Goal: Task Accomplishment & Management: Manage account settings

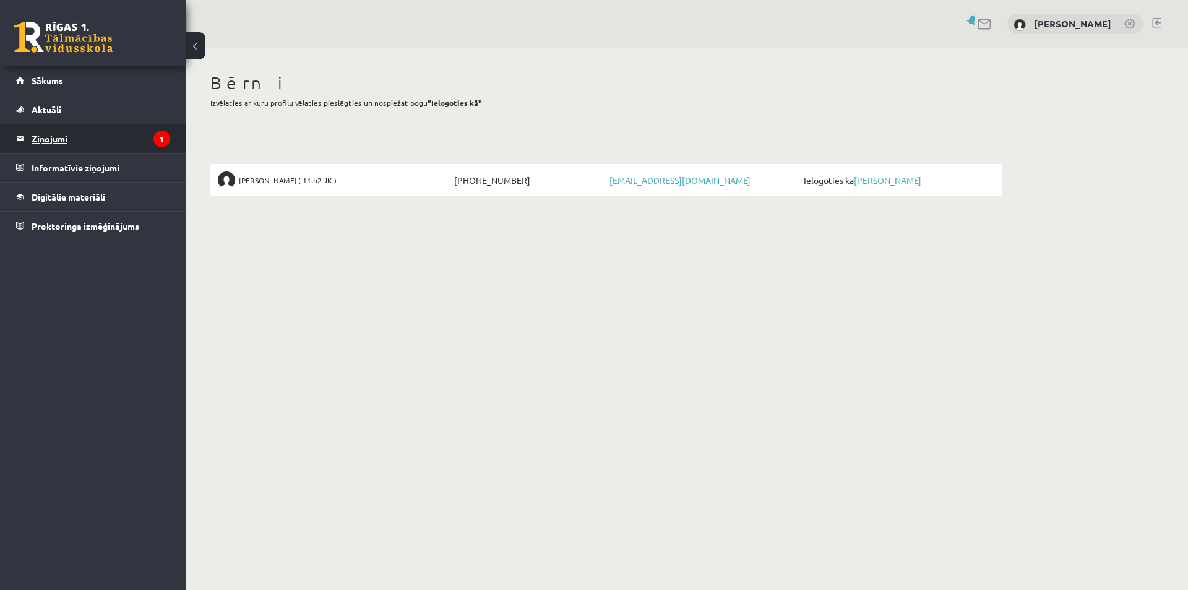
click at [53, 141] on legend "Ziņojumi 1" at bounding box center [101, 138] width 139 height 28
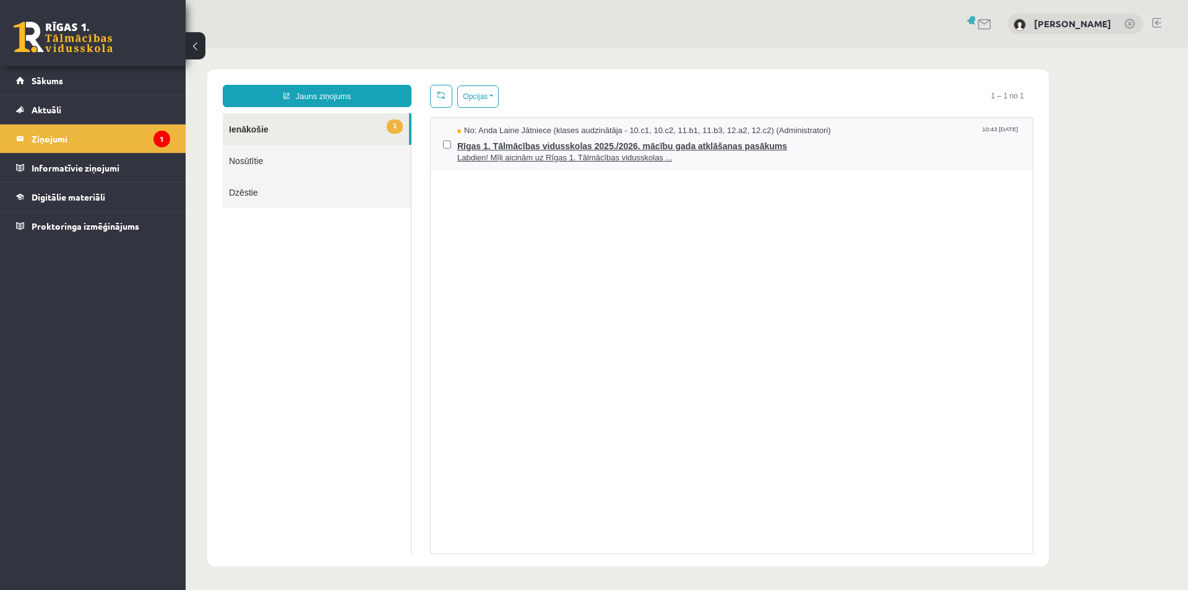
click at [564, 153] on span "Labdien! Mīļi aicinām uz Rīgas 1. Tālmācības vidusskolas ..." at bounding box center [738, 158] width 563 height 12
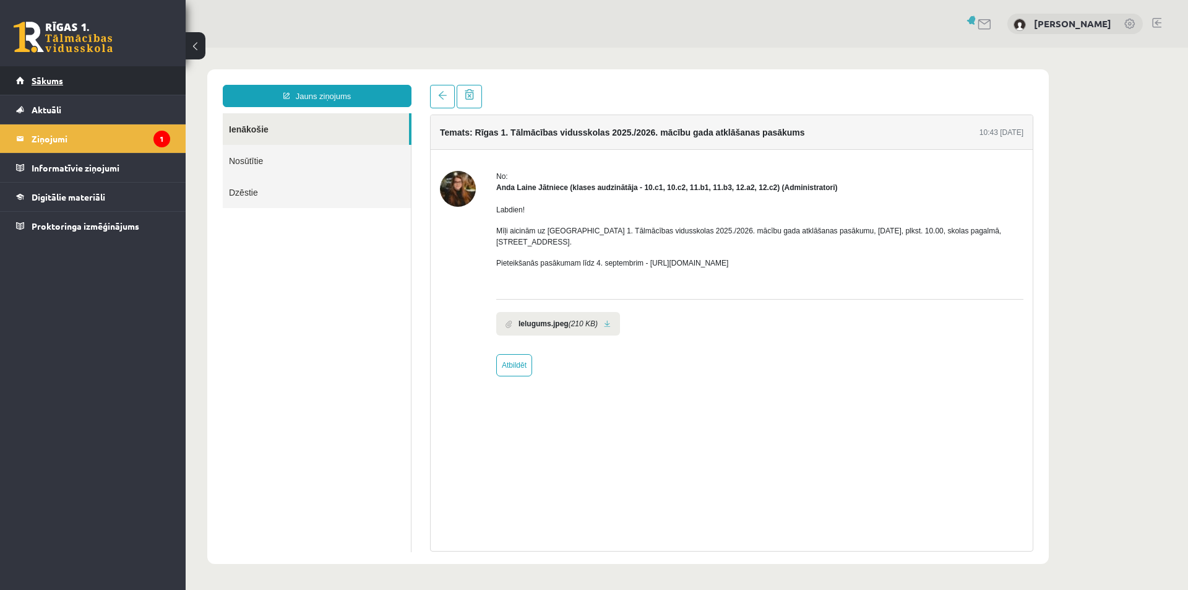
click at [54, 81] on span "Sākums" at bounding box center [48, 80] width 32 height 11
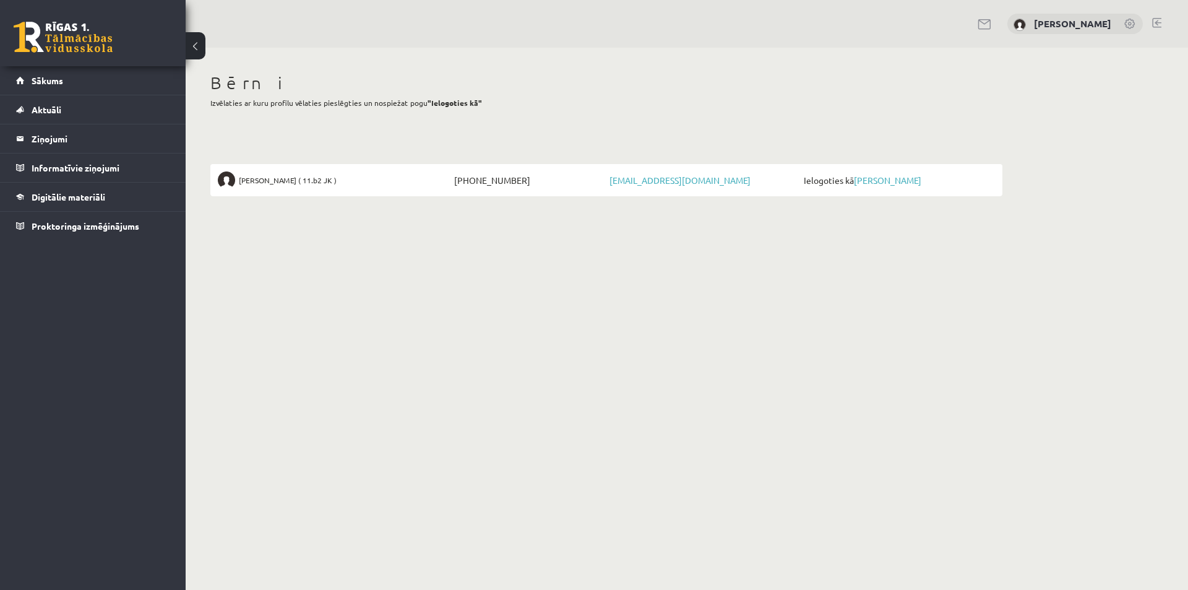
click at [268, 182] on span "[PERSON_NAME] ( 11.b2 JK )" at bounding box center [288, 179] width 98 height 17
click at [890, 181] on link "[PERSON_NAME]" at bounding box center [887, 179] width 67 height 11
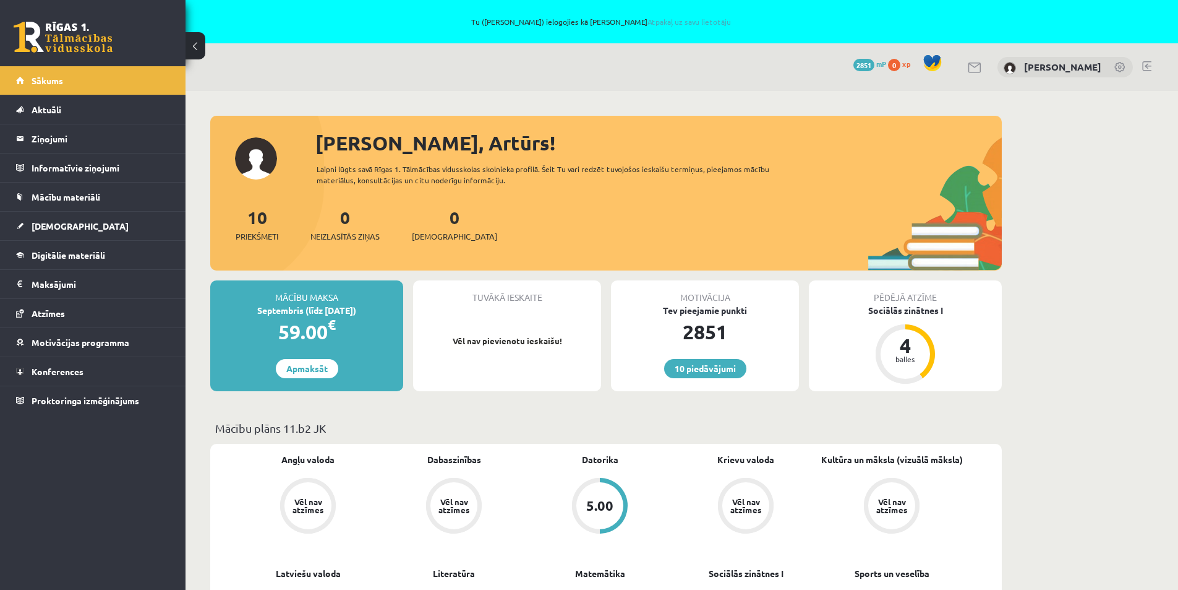
click at [1145, 63] on link at bounding box center [1147, 66] width 9 height 10
